Goal: Check status: Check status

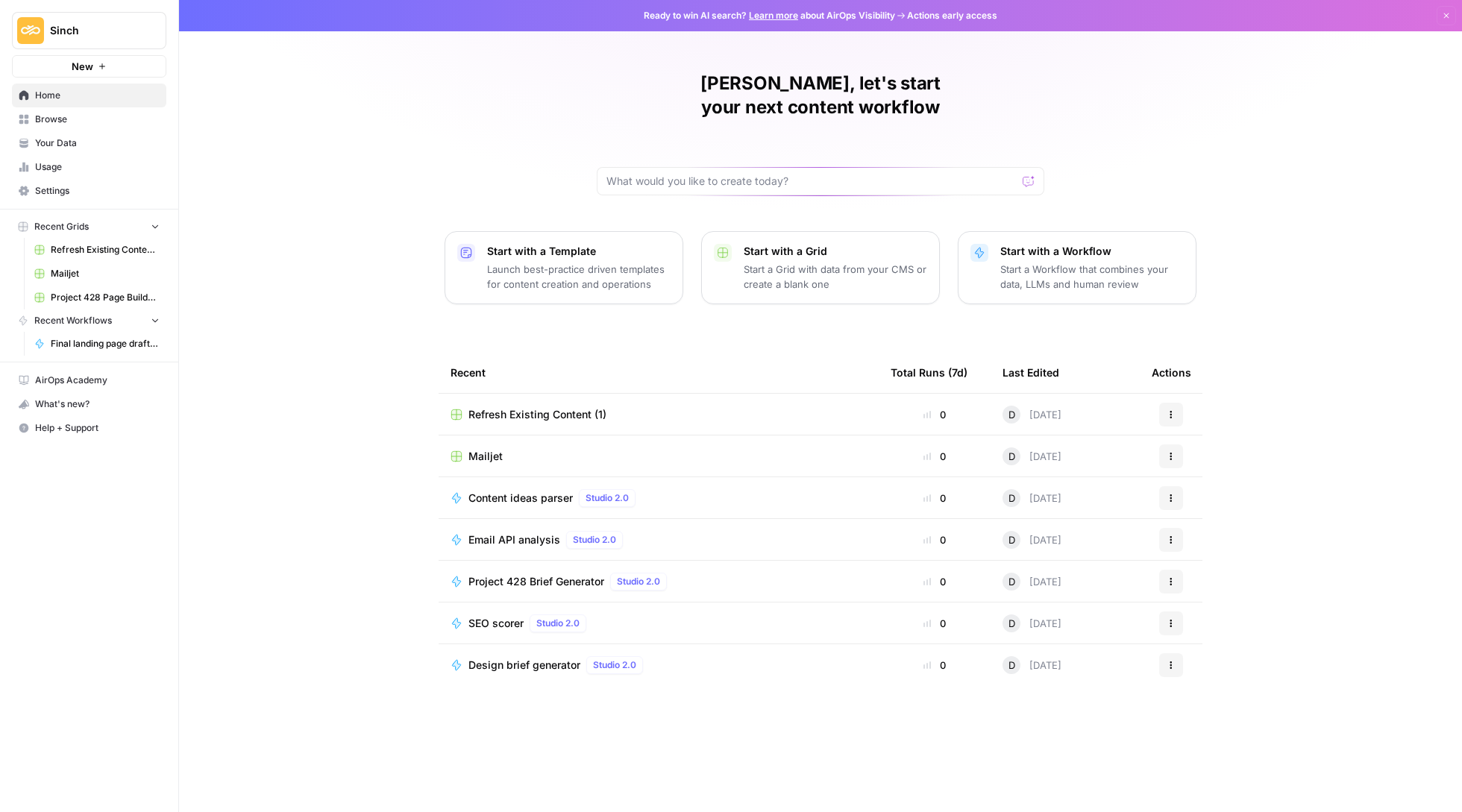
click at [88, 159] on link "Usage" at bounding box center [90, 167] width 155 height 24
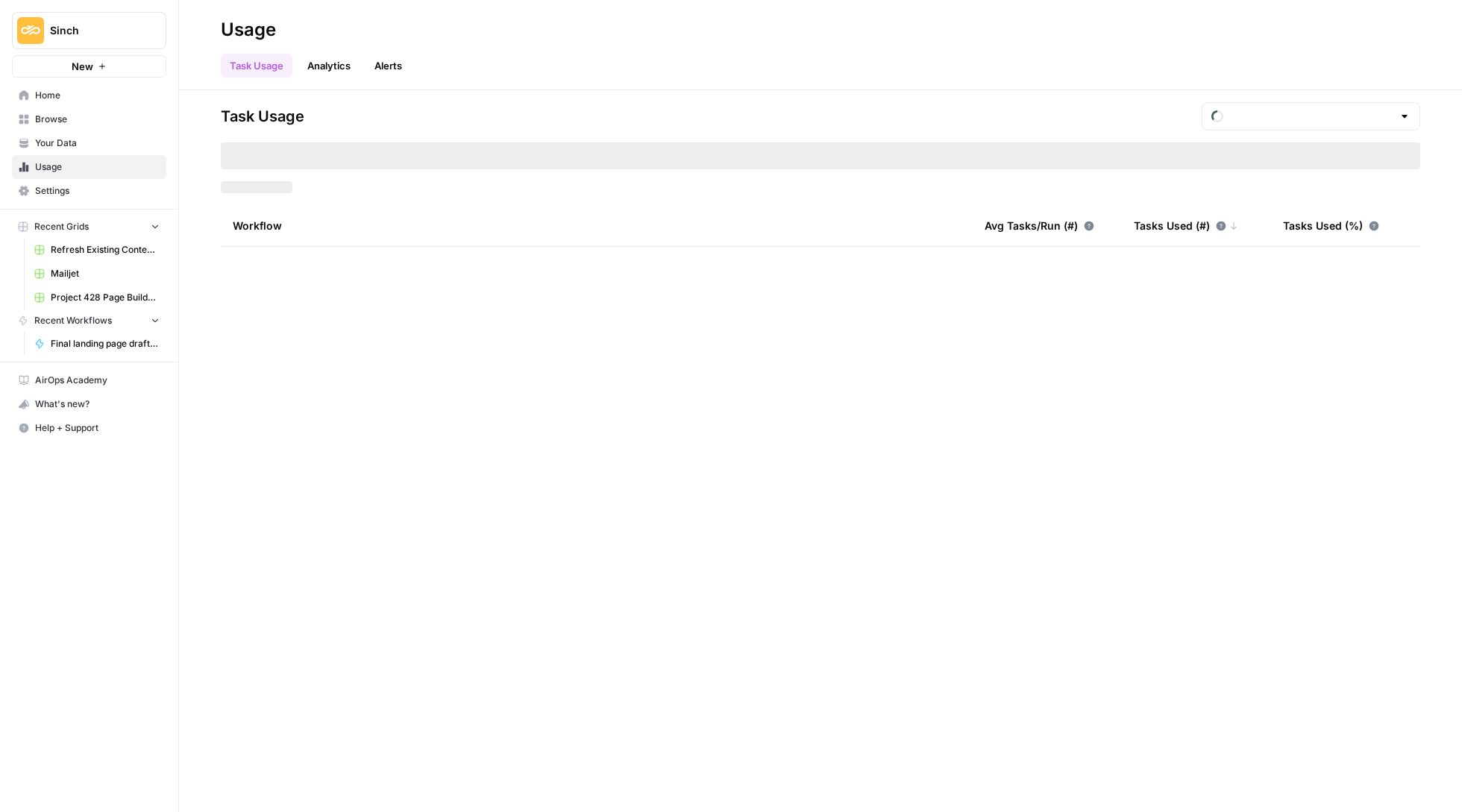
type input "August Tasks"
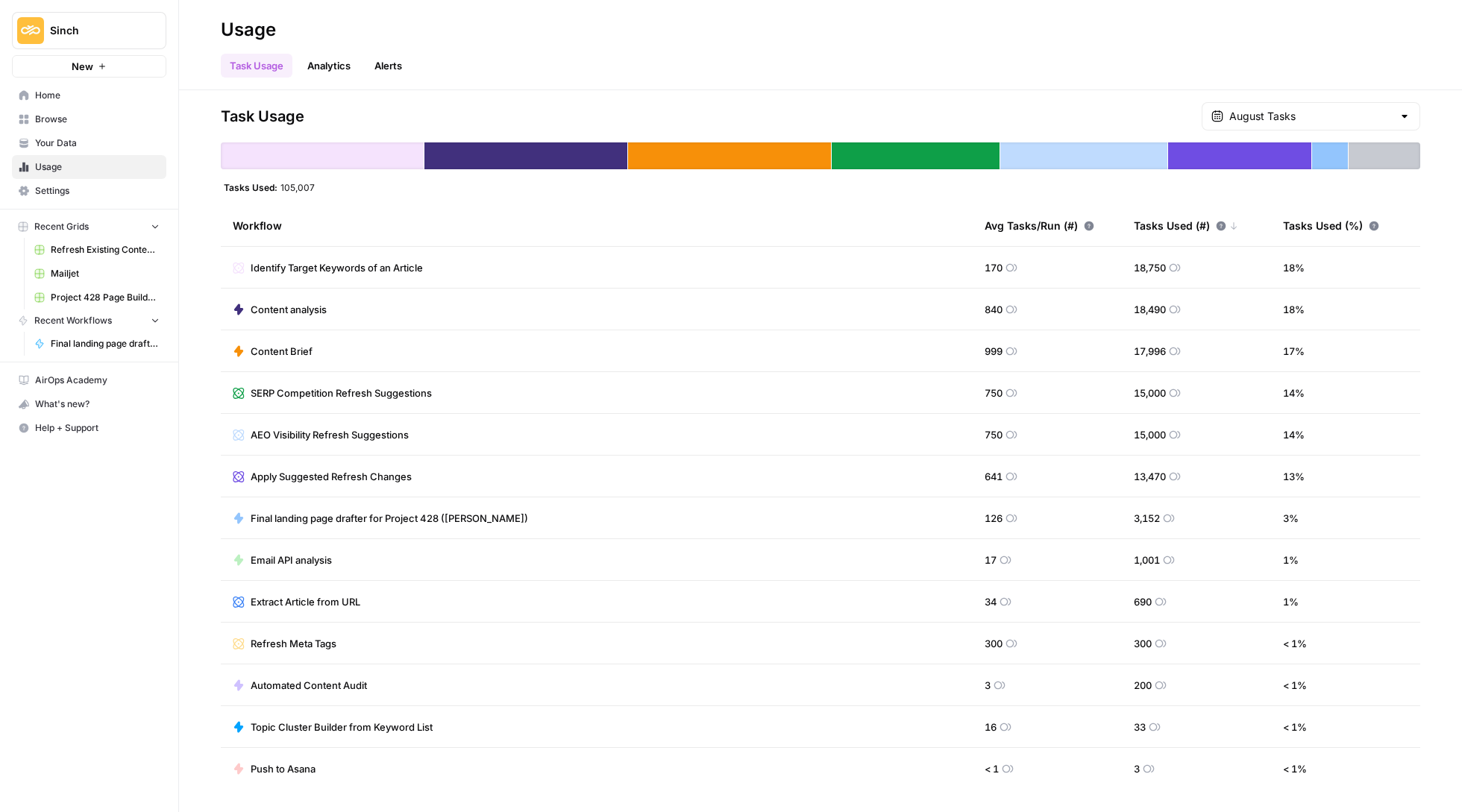
click at [1276, 125] on div "August Tasks" at bounding box center [1312, 116] width 219 height 28
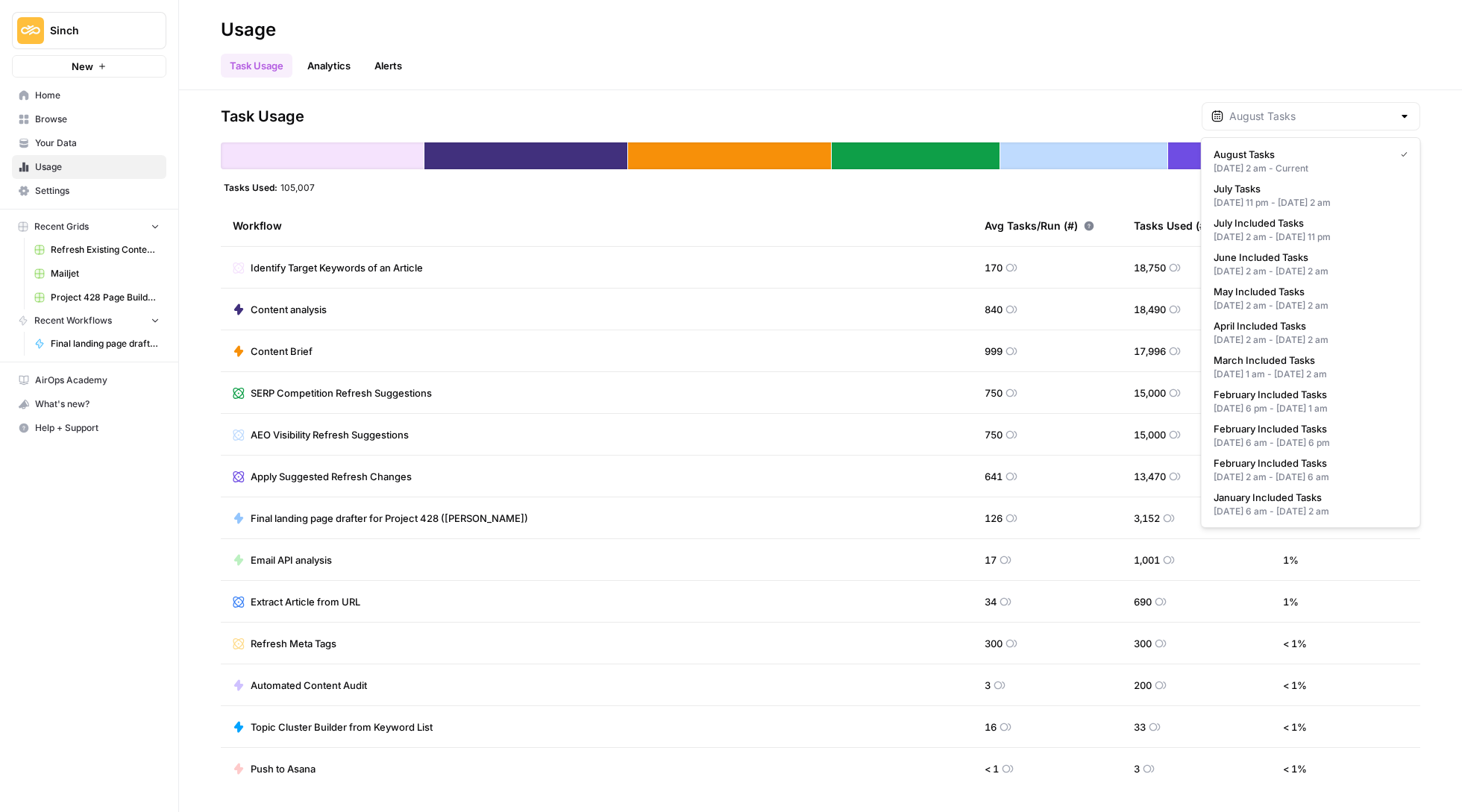
click at [1270, 200] on div "[DATE] 11 pm - [DATE] 2 am" at bounding box center [1311, 203] width 195 height 13
type input "July Tasks"
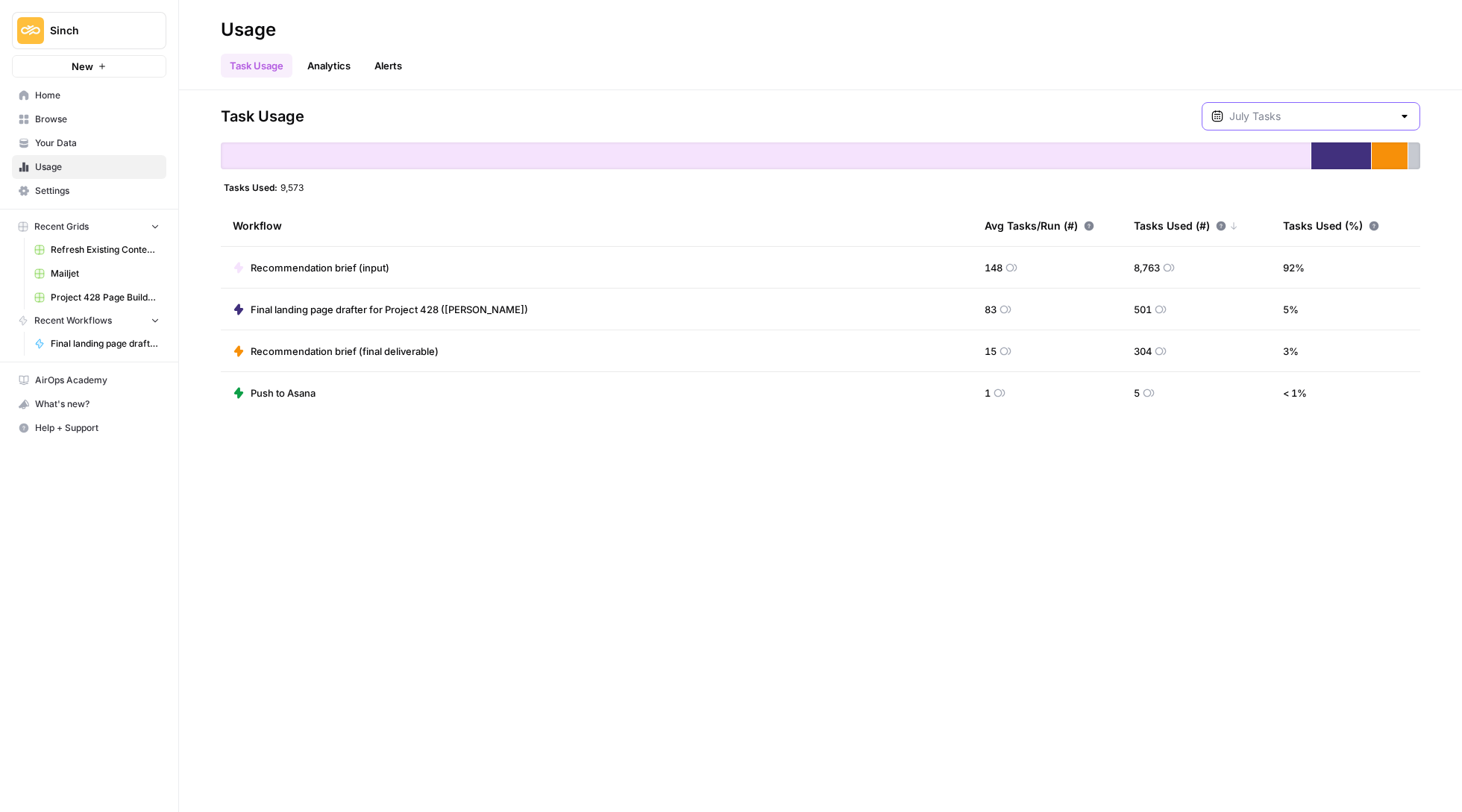
click at [1290, 110] on input "text" at bounding box center [1311, 116] width 164 height 15
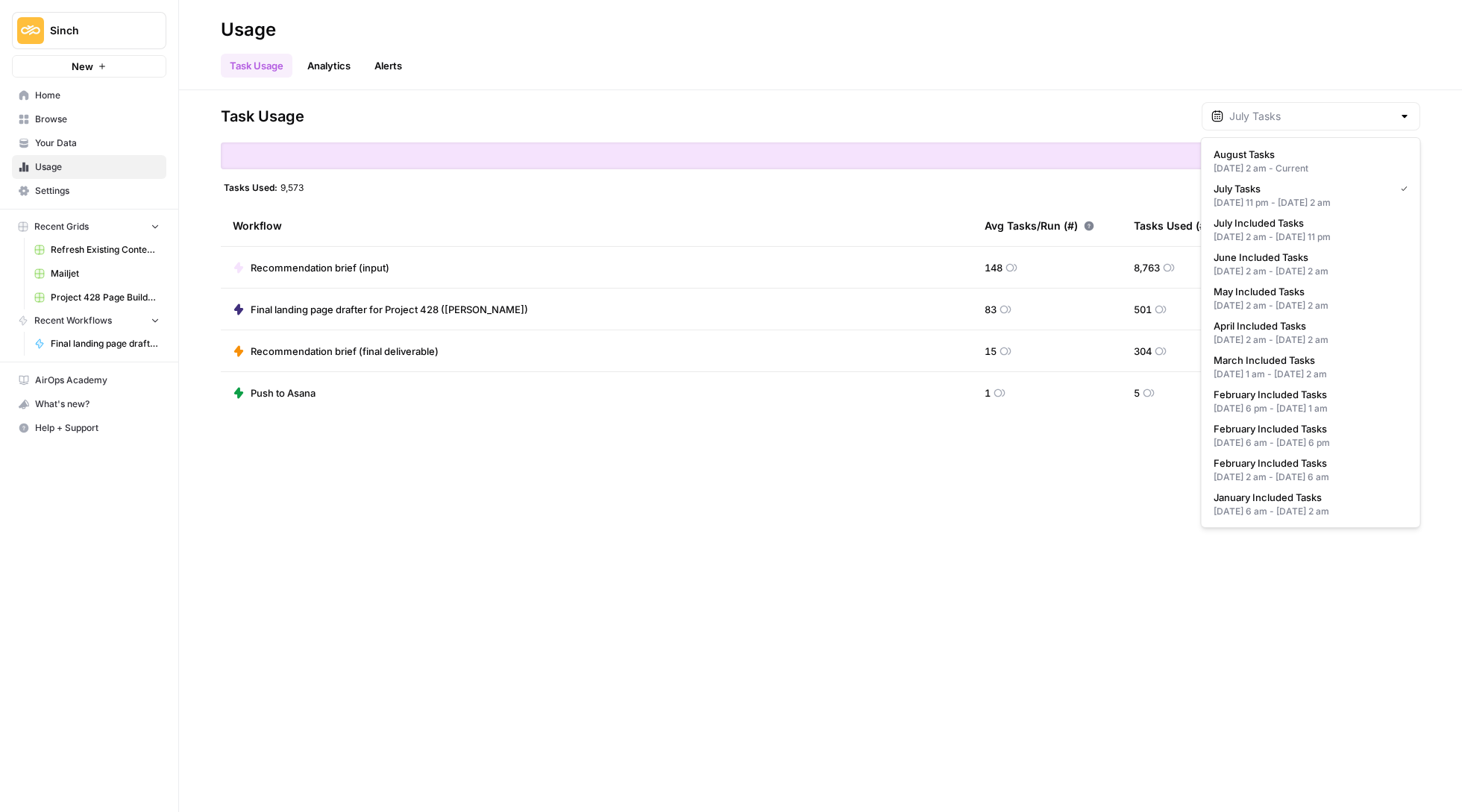
click at [1282, 230] on div "[DATE] 2 am - [DATE] 11 pm" at bounding box center [1311, 237] width 195 height 13
type input "July Included Tasks"
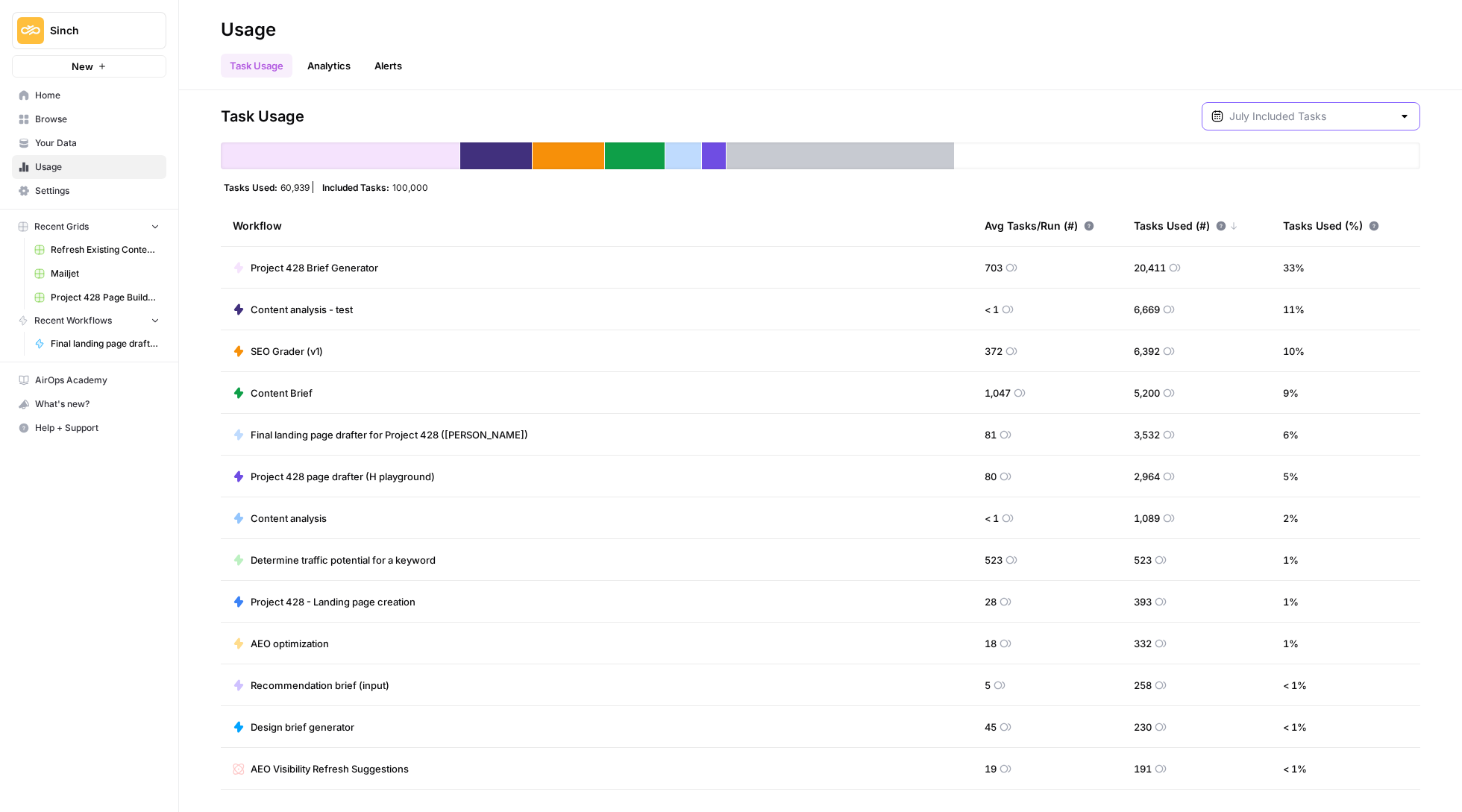
click at [1284, 113] on input "text" at bounding box center [1311, 116] width 164 height 15
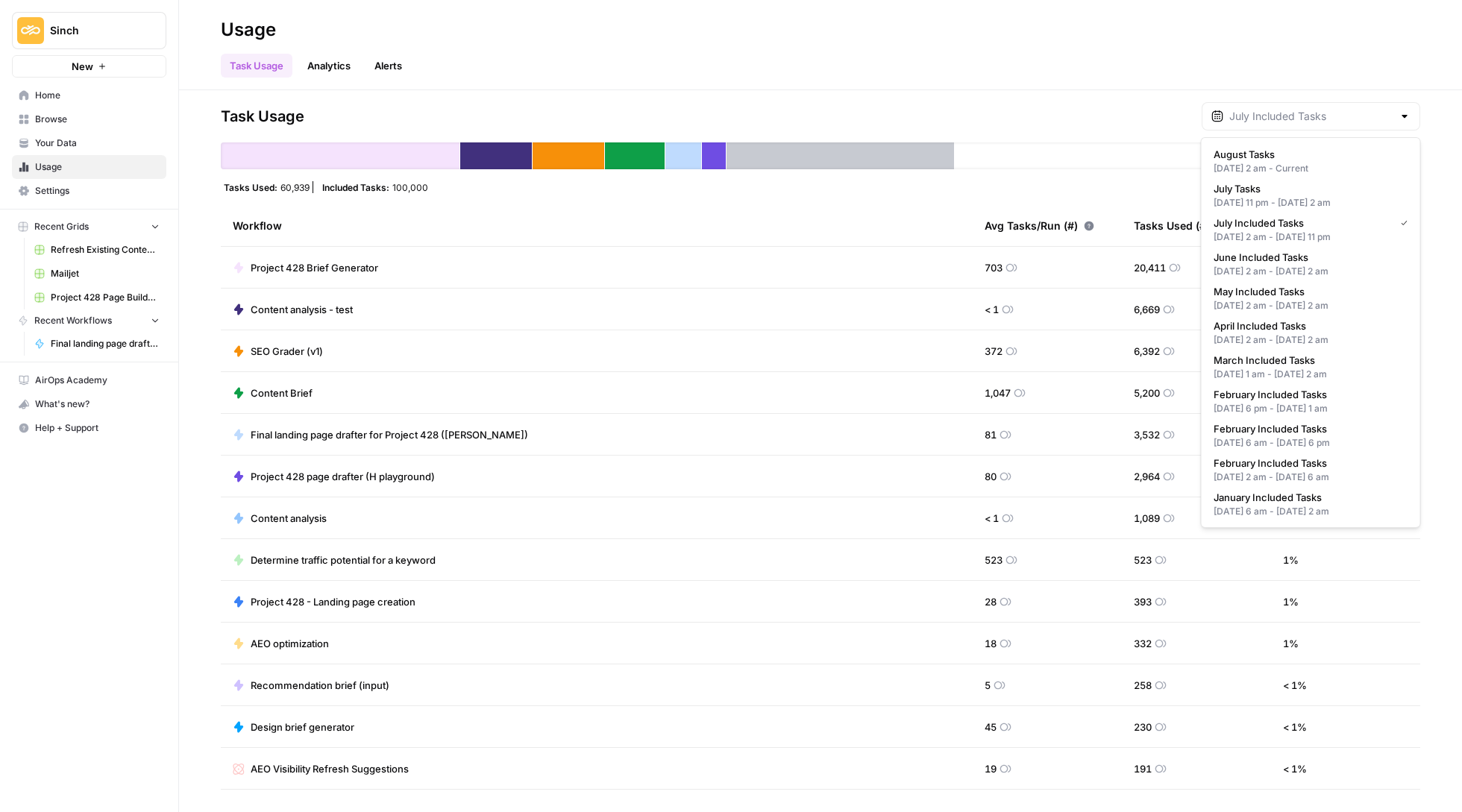
click at [1293, 270] on div "[DATE] 2 am - [DATE] 2 am" at bounding box center [1311, 271] width 195 height 13
type input "June Included Tasks"
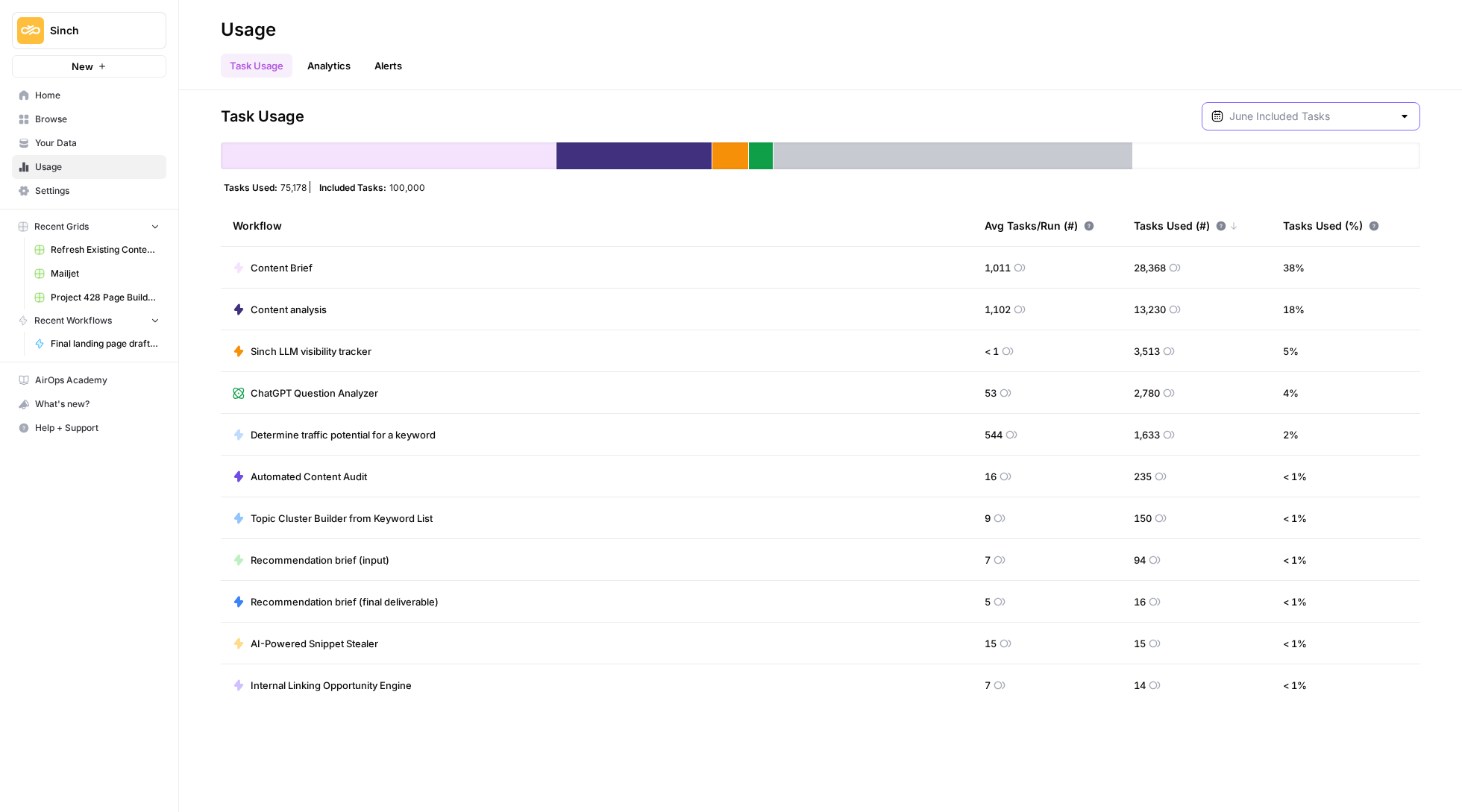
click at [1321, 113] on input "text" at bounding box center [1311, 116] width 164 height 15
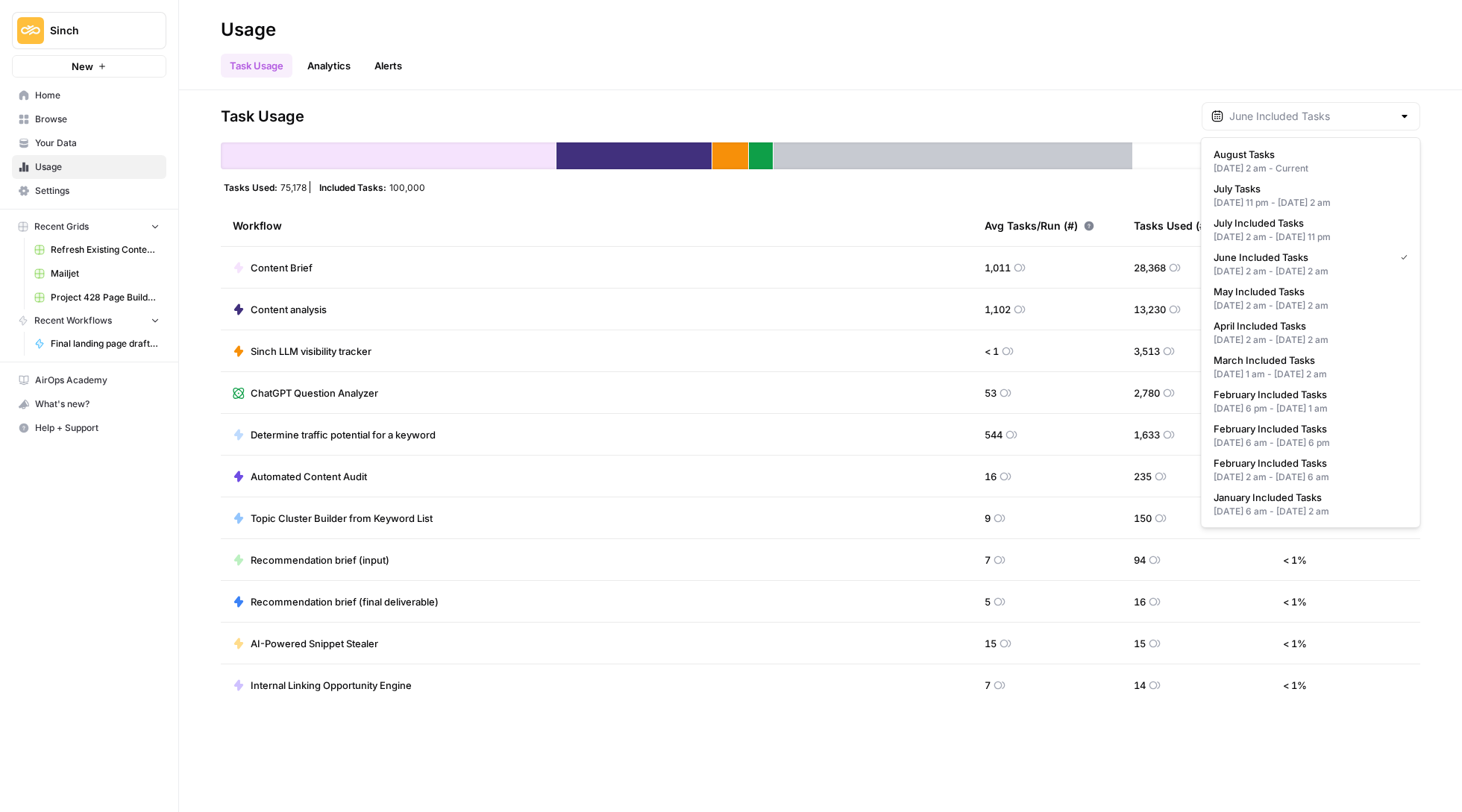
click at [1321, 334] on div "[DATE] 2 am - [DATE] 2 am" at bounding box center [1311, 340] width 195 height 13
type input "April Included Tasks"
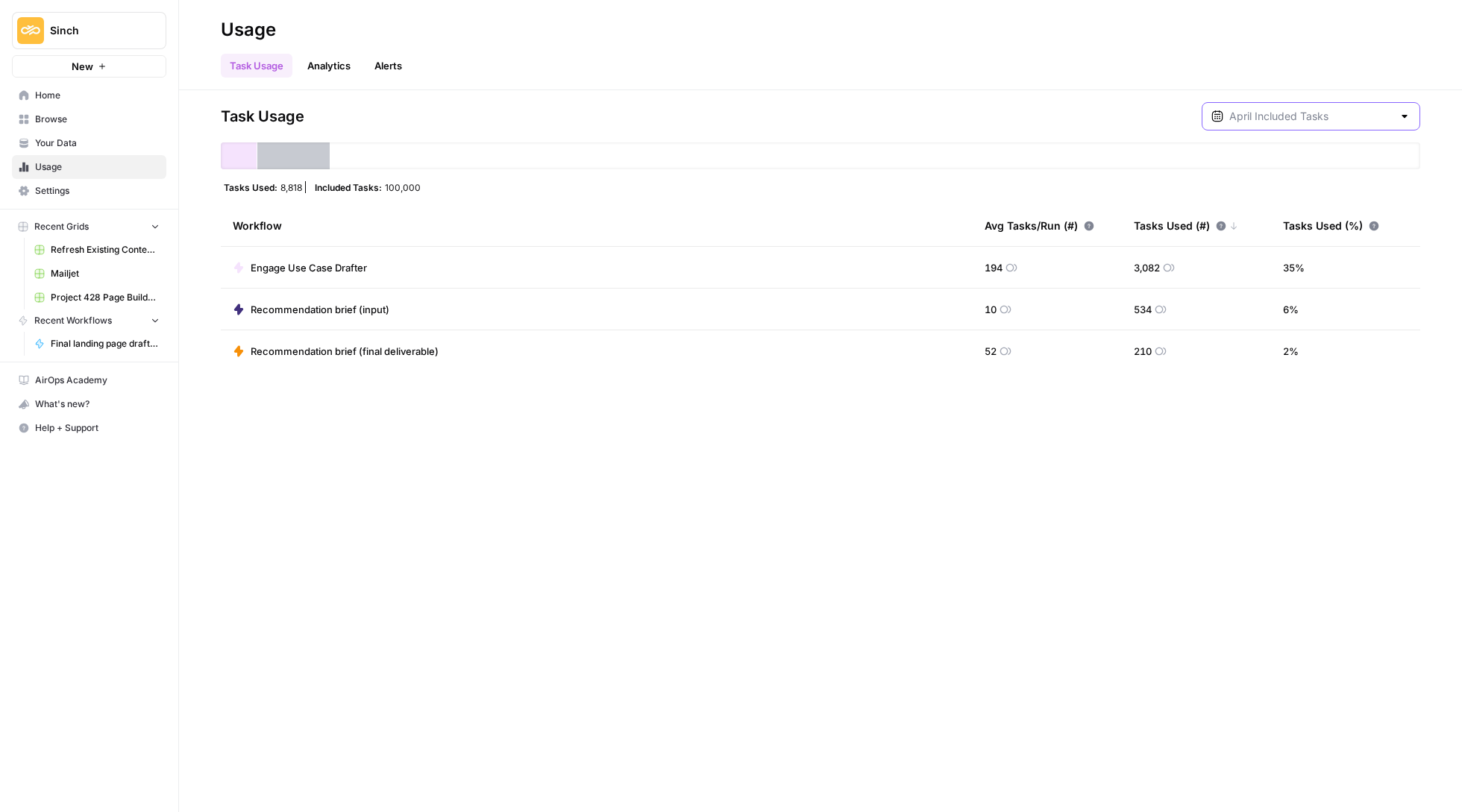
click at [1312, 110] on input "text" at bounding box center [1311, 116] width 164 height 15
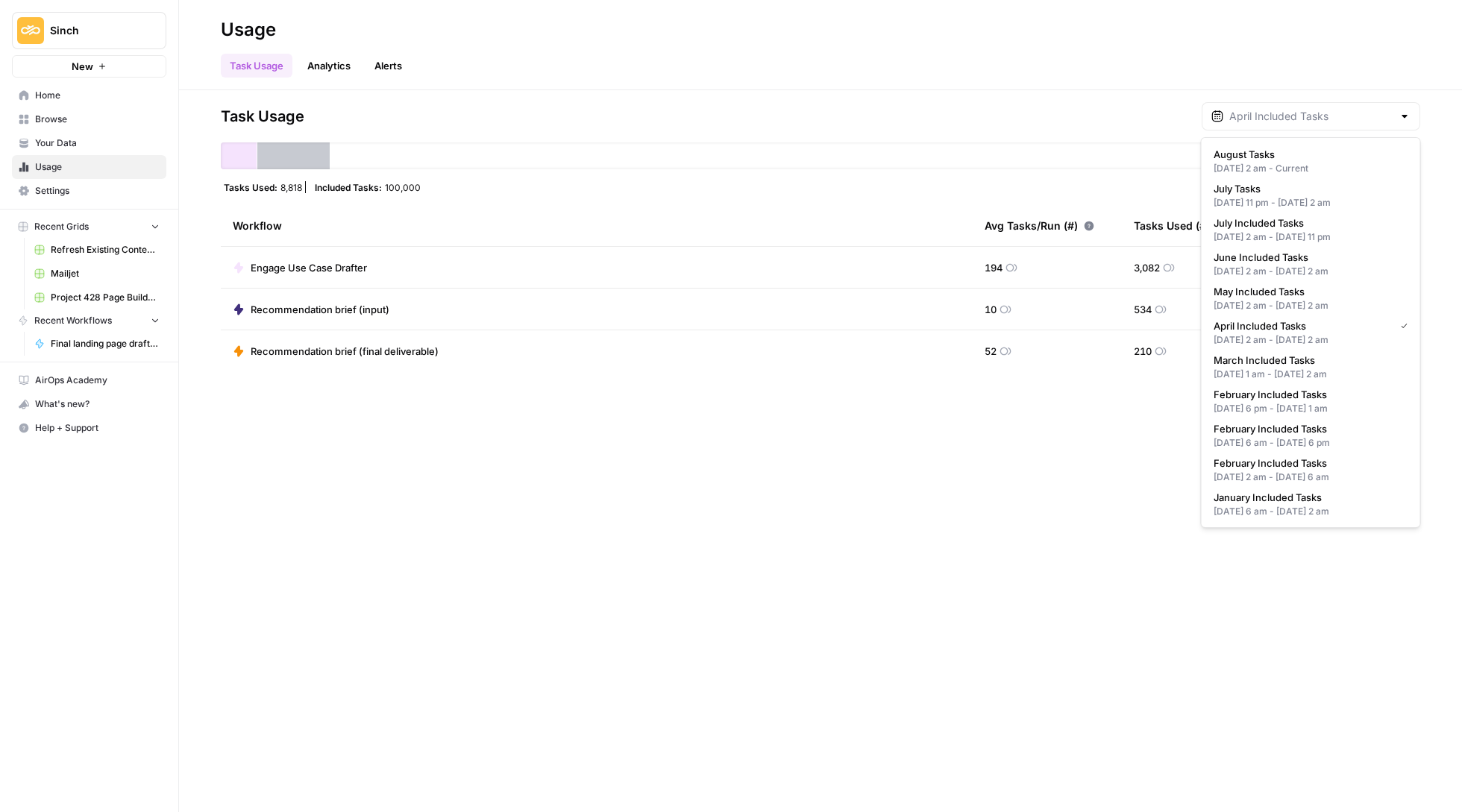
click at [1302, 408] on div "[DATE] 6 pm - [DATE] 1 am" at bounding box center [1311, 408] width 195 height 13
type input "February Included Tasks"
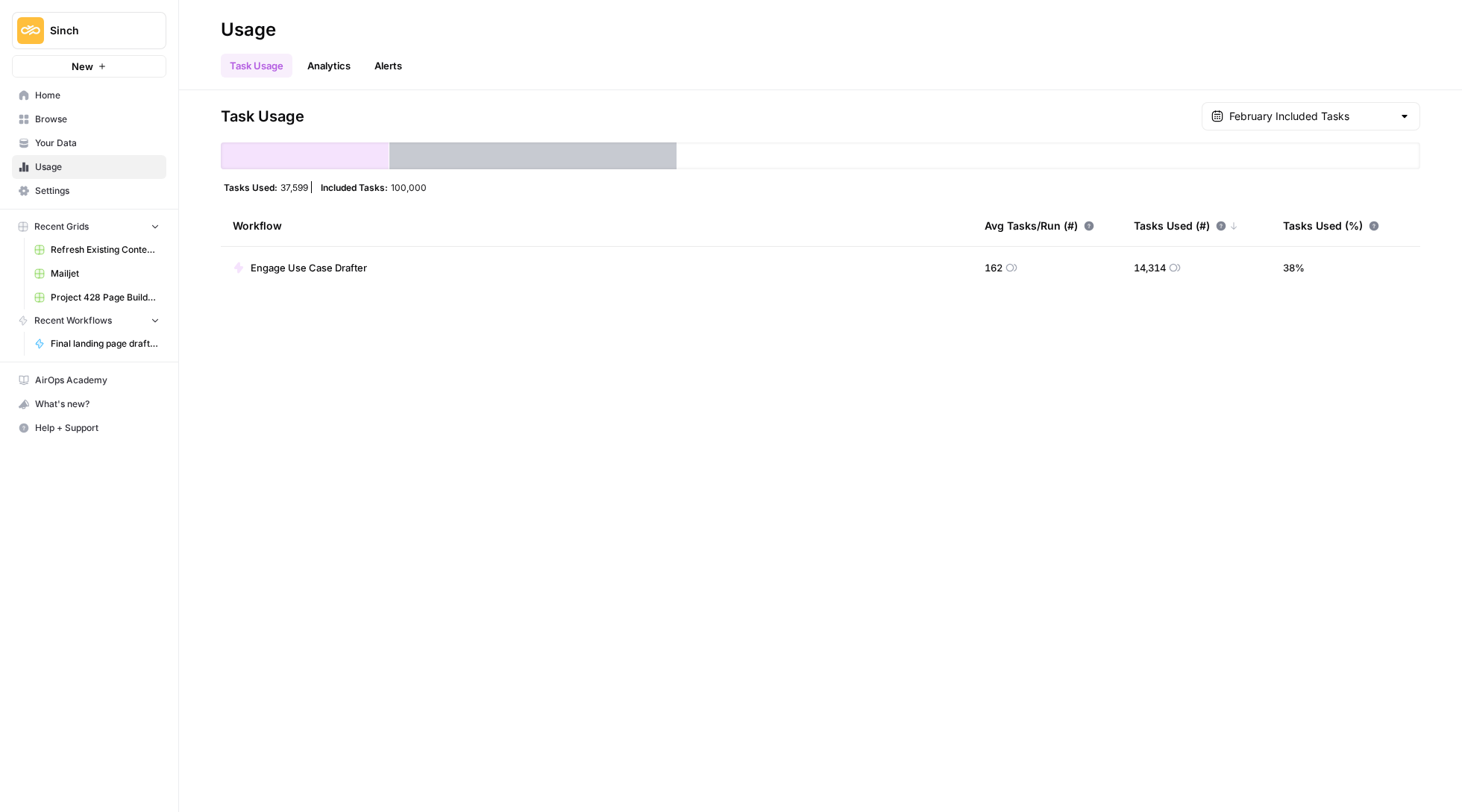
click at [1326, 133] on div "Task Usage February Included Tasks Tasks Used: 37,599 Included Tasks: 100,000 W…" at bounding box center [821, 195] width 1200 height 187
click at [1325, 119] on input "text" at bounding box center [1311, 116] width 164 height 15
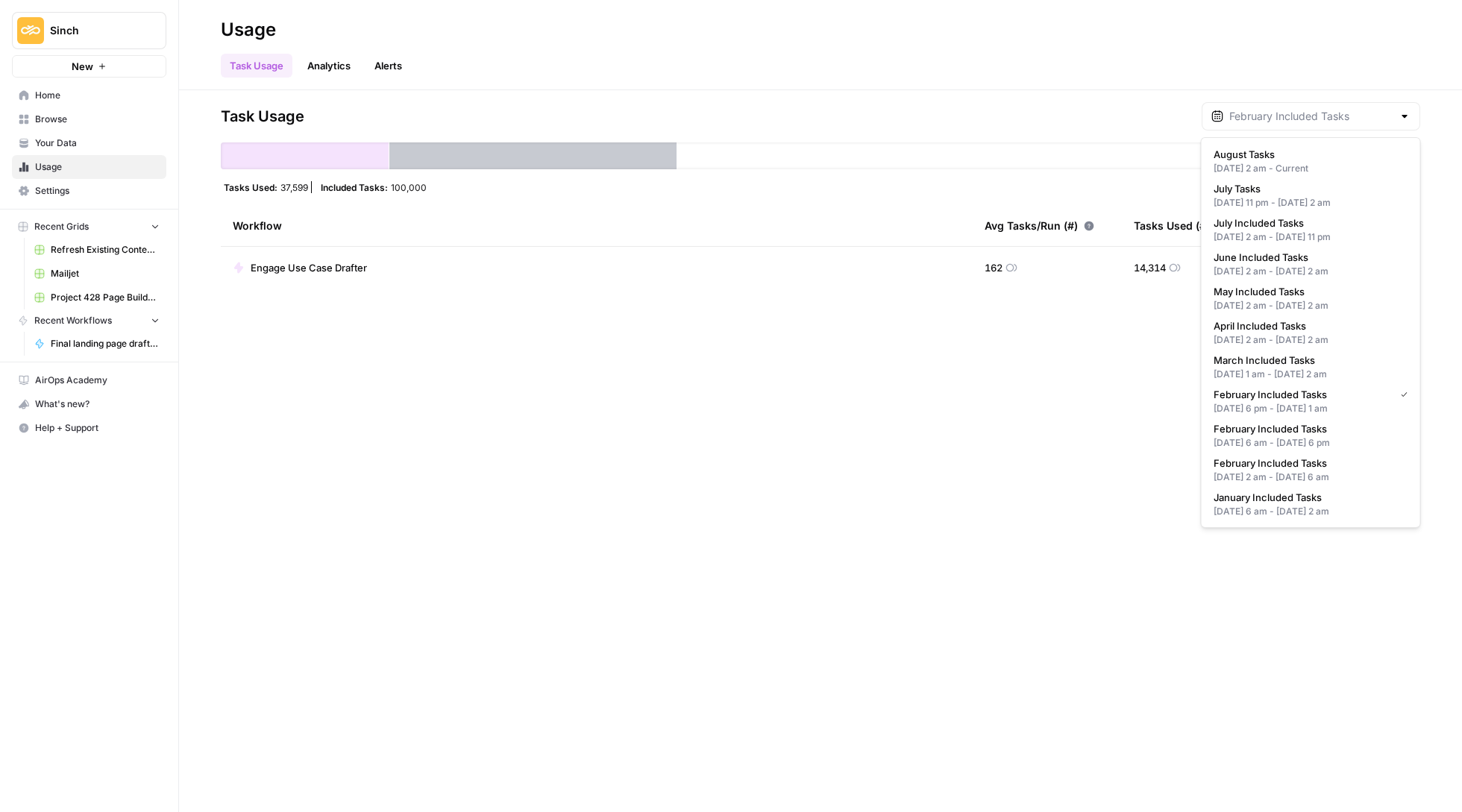
click at [1292, 422] on span "February Included Tasks" at bounding box center [1308, 429] width 189 height 15
type input "February Included Tasks"
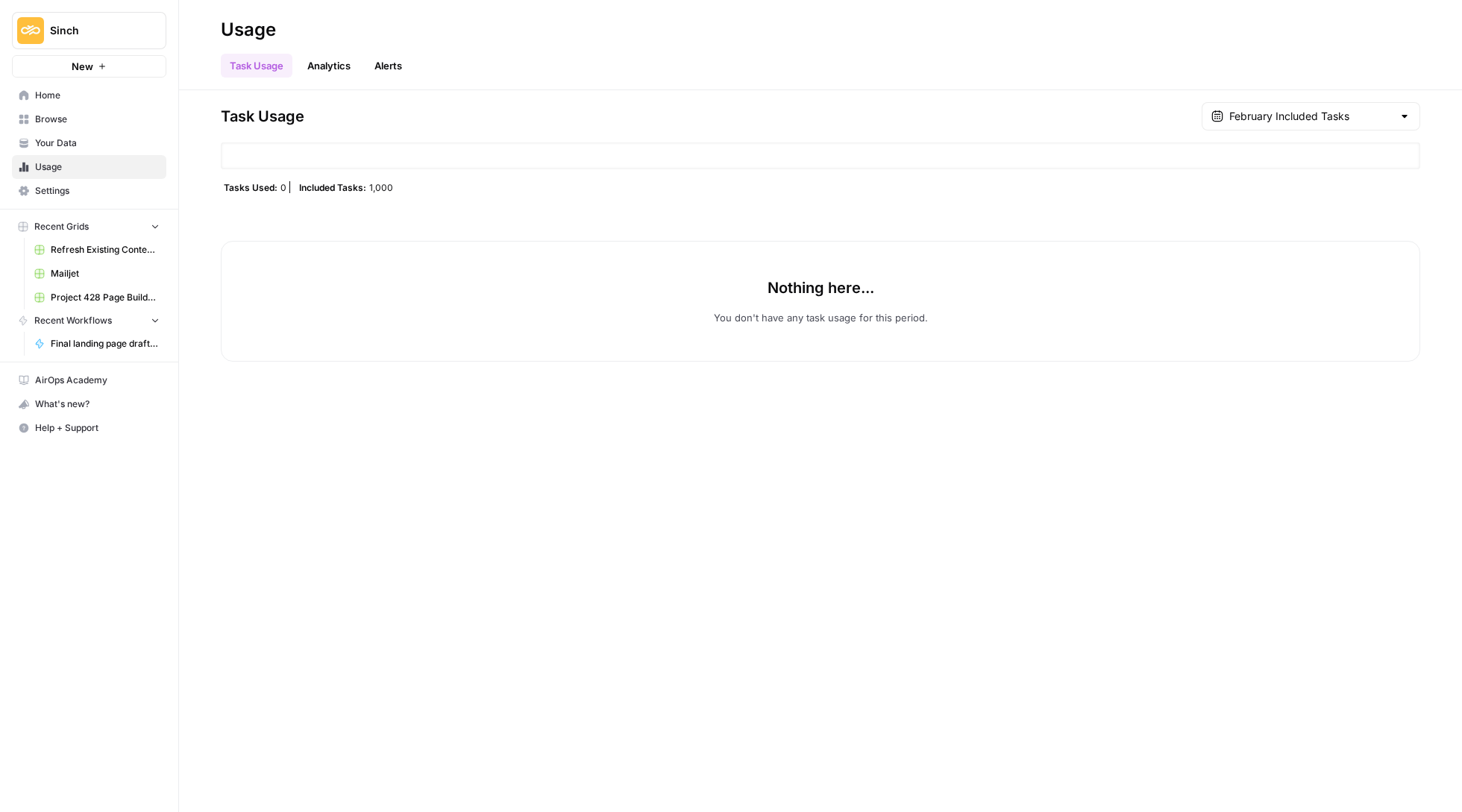
click at [1319, 127] on div "February Included Tasks" at bounding box center [1312, 116] width 219 height 28
